Goal: Information Seeking & Learning: Learn about a topic

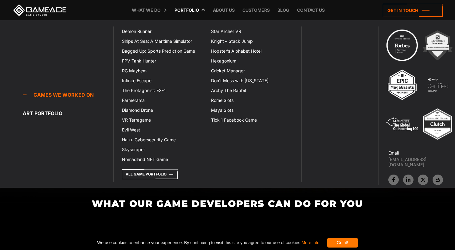
click at [194, 11] on link "Portfolio" at bounding box center [186, 10] width 31 height 20
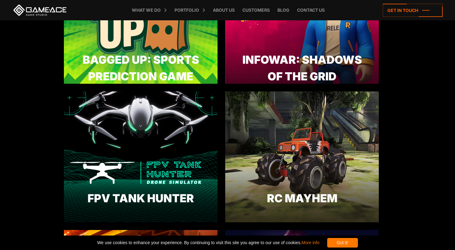
scroll to position [428, 0]
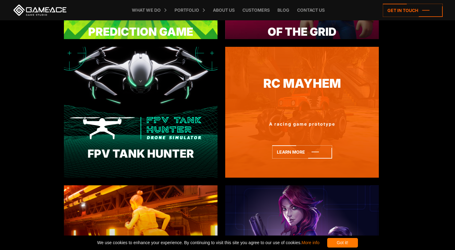
click at [310, 89] on link "RC Mayhem" at bounding box center [302, 83] width 154 height 18
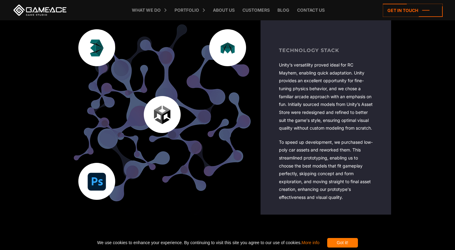
scroll to position [1029, 0]
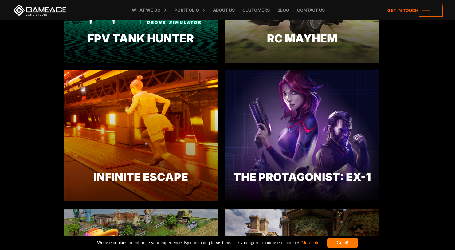
scroll to position [549, 0]
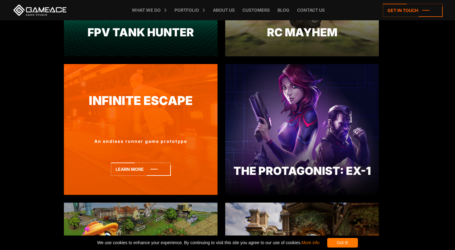
click at [162, 105] on link "Infinite Escape" at bounding box center [141, 101] width 154 height 18
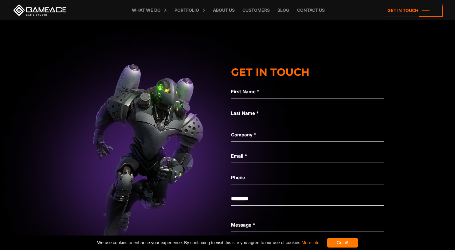
scroll to position [1795, 0]
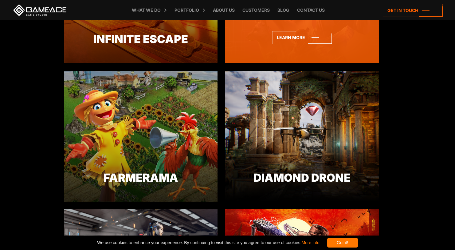
scroll to position [684, 0]
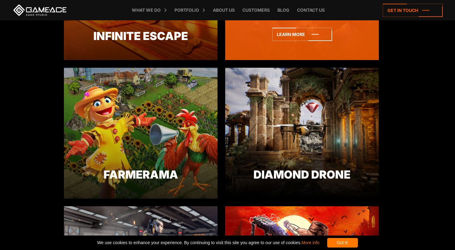
click at [329, 198] on div "Diamond Drone A hidden object game prototype Learn more" at bounding box center [302, 198] width 154 height 0
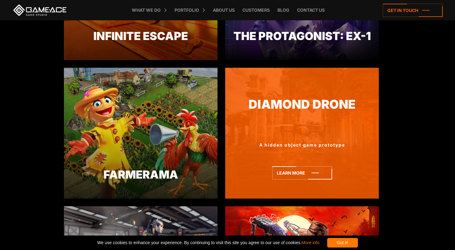
click at [329, 103] on link "Diamond Drone" at bounding box center [302, 104] width 154 height 18
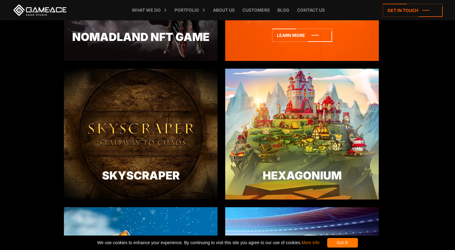
scroll to position [1099, 0]
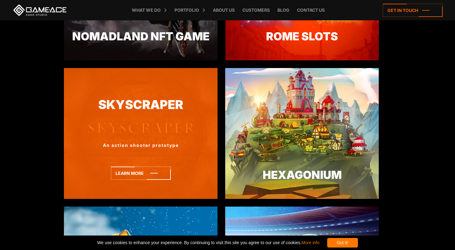
click at [150, 104] on link "Skyscraper" at bounding box center [141, 105] width 154 height 18
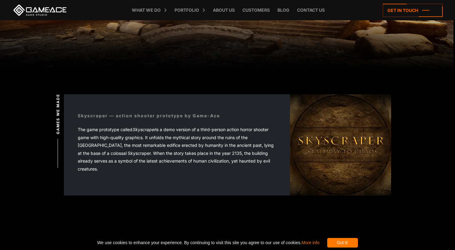
scroll to position [100, 0]
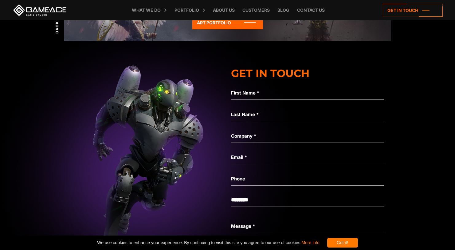
scroll to position [2028, 0]
